Goal: Find specific page/section: Find specific page/section

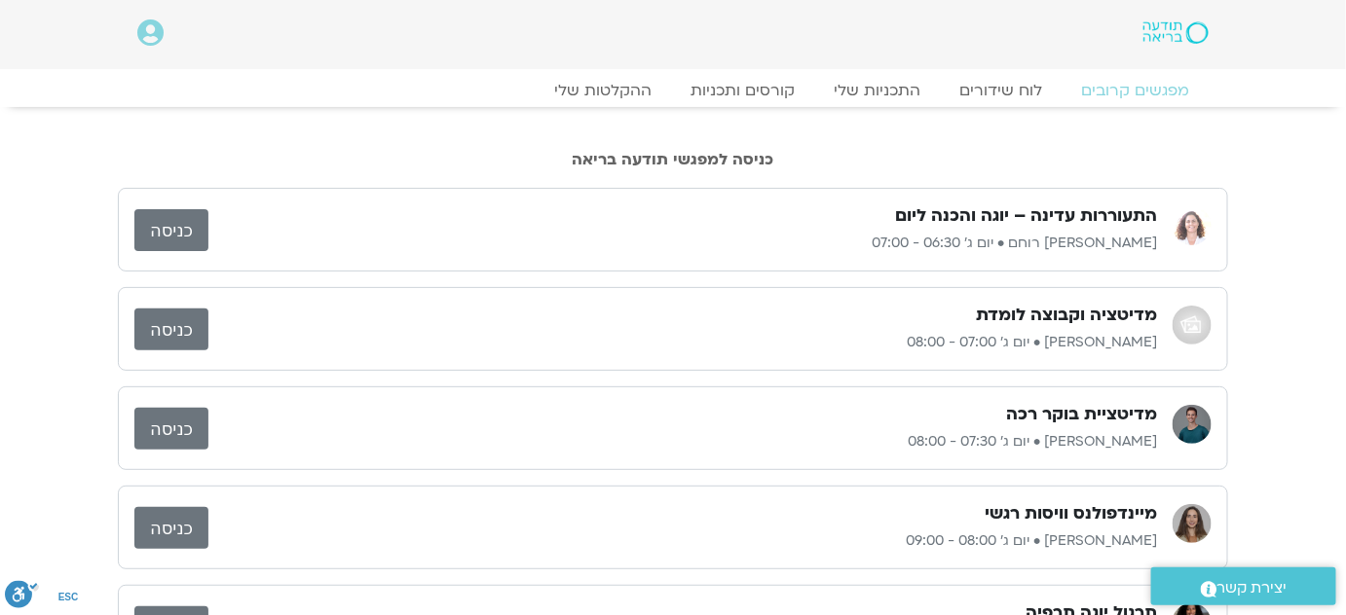
click at [180, 331] on link "כניסה" at bounding box center [171, 330] width 74 height 42
click at [196, 327] on link "כניסה" at bounding box center [171, 330] width 74 height 42
click at [172, 326] on link "כניסה" at bounding box center [171, 330] width 74 height 42
click at [183, 326] on link "כניסה" at bounding box center [171, 330] width 74 height 42
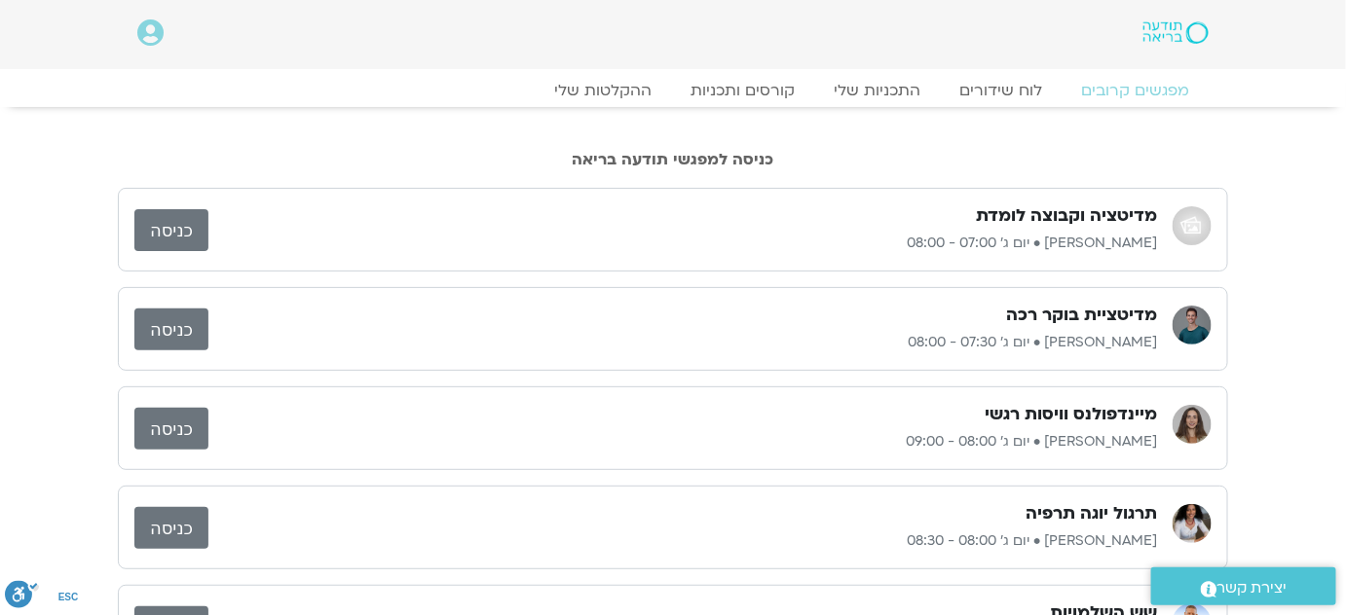
click at [187, 215] on link "כניסה" at bounding box center [171, 230] width 74 height 42
